Goal: Find specific page/section: Find specific page/section

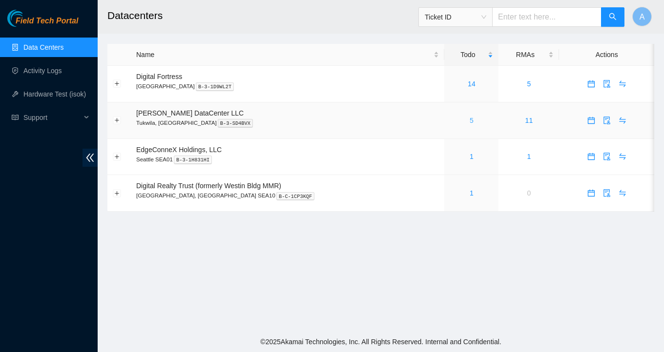
click at [469, 119] on link "5" at bounding box center [471, 121] width 4 height 8
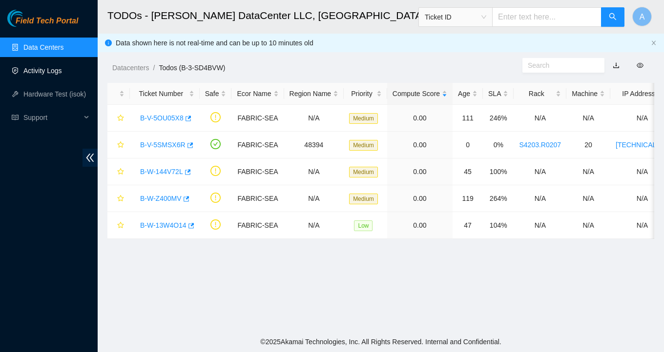
click at [40, 73] on link "Activity Logs" at bounding box center [42, 71] width 39 height 8
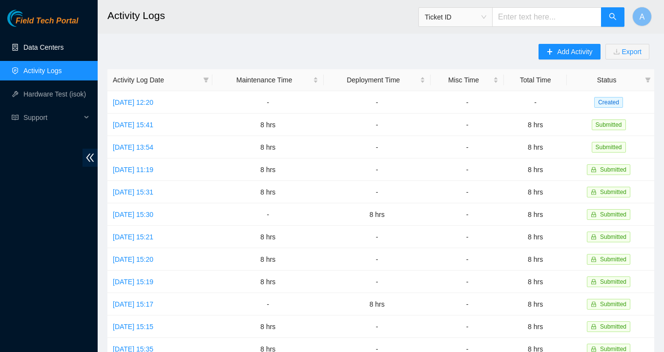
click at [49, 47] on link "Data Centers" at bounding box center [43, 47] width 40 height 8
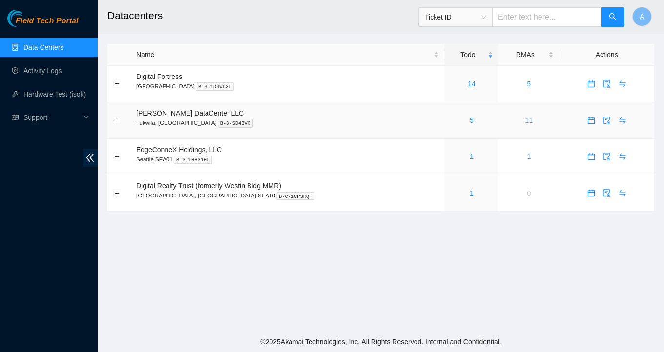
click at [525, 122] on link "11" at bounding box center [529, 121] width 8 height 8
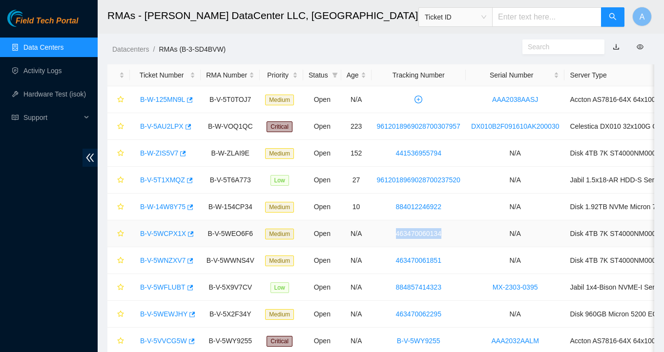
drag, startPoint x: 399, startPoint y: 233, endPoint x: 472, endPoint y: 231, distance: 73.2
click at [466, 231] on td "463470060134" at bounding box center [418, 234] width 94 height 27
copy link "463470060134"
drag, startPoint x: 396, startPoint y: 261, endPoint x: 468, endPoint y: 260, distance: 72.7
click at [466, 260] on td "463470061851" at bounding box center [418, 260] width 94 height 27
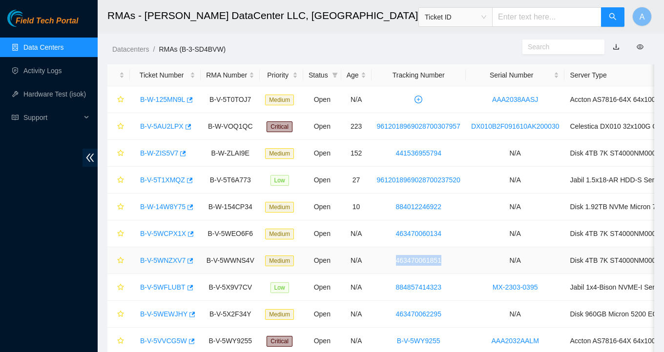
copy link "463470061851"
drag, startPoint x: 398, startPoint y: 288, endPoint x: 456, endPoint y: 289, distance: 58.1
click at [456, 289] on td "884857414323" at bounding box center [418, 287] width 94 height 27
copy link "884857414323"
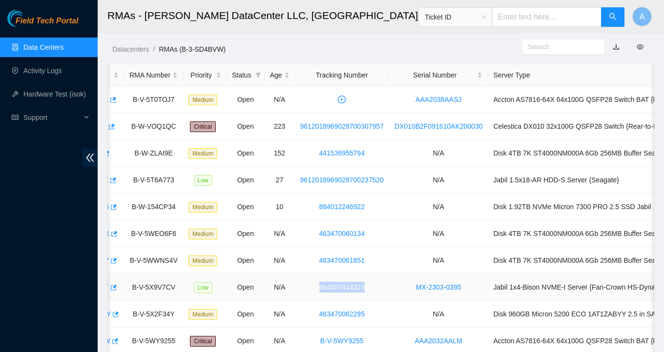
scroll to position [59, 0]
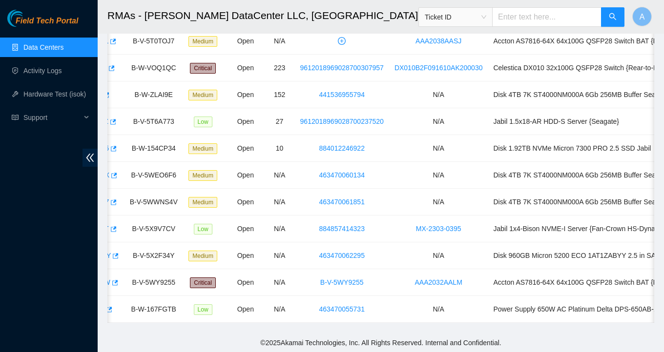
click at [397, 14] on h2 "RMAs - [PERSON_NAME] DataCenter LLC, [GEOGRAPHIC_DATA], [GEOGRAPHIC_DATA]" at bounding box center [332, 15] width 451 height 31
